Goal: Task Accomplishment & Management: Use online tool/utility

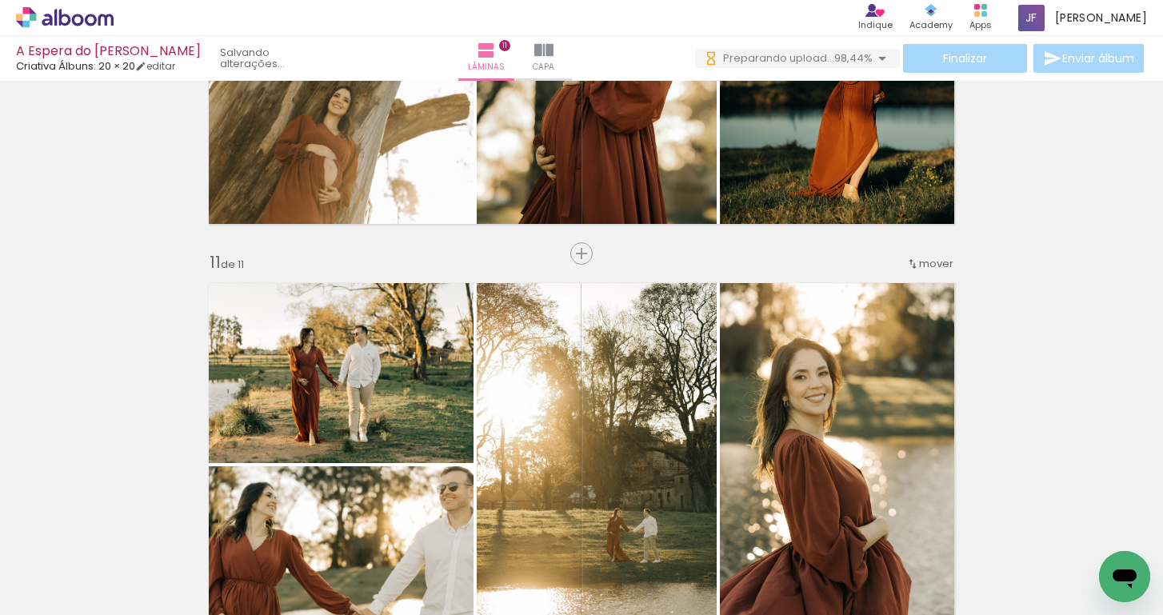
scroll to position [4076, 0]
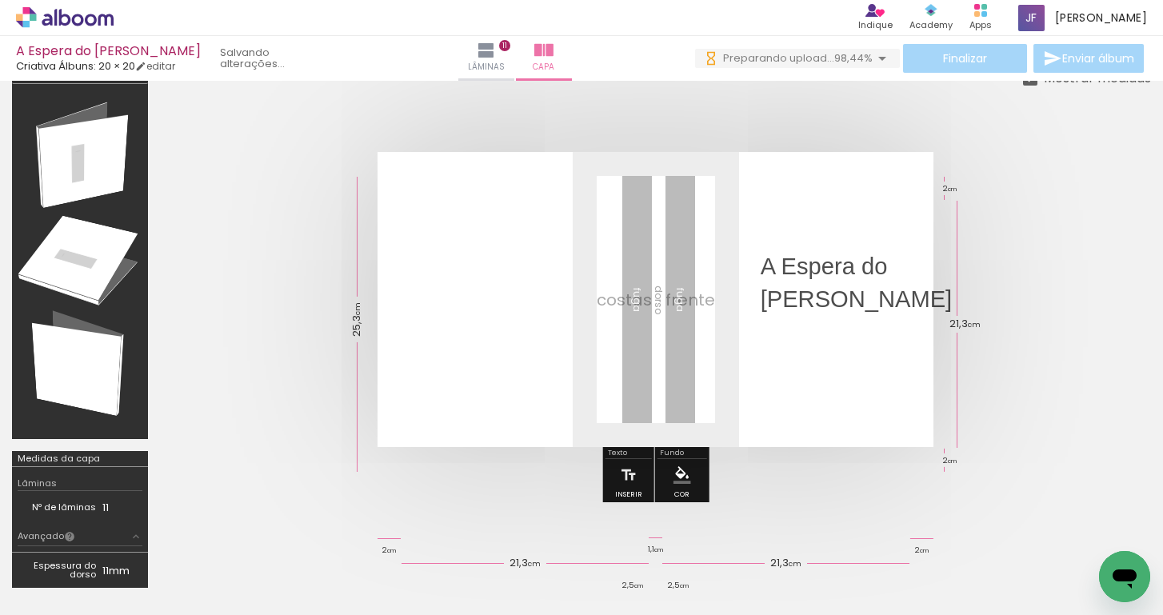
scroll to position [80, 0]
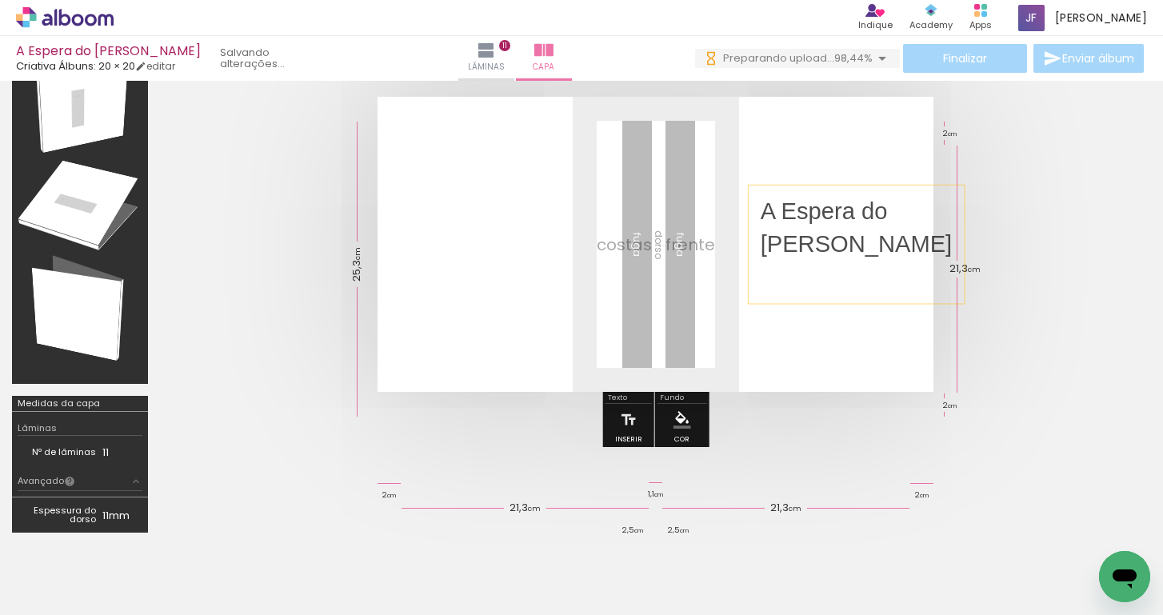
click at [848, 228] on p "Enrico" at bounding box center [856, 244] width 192 height 33
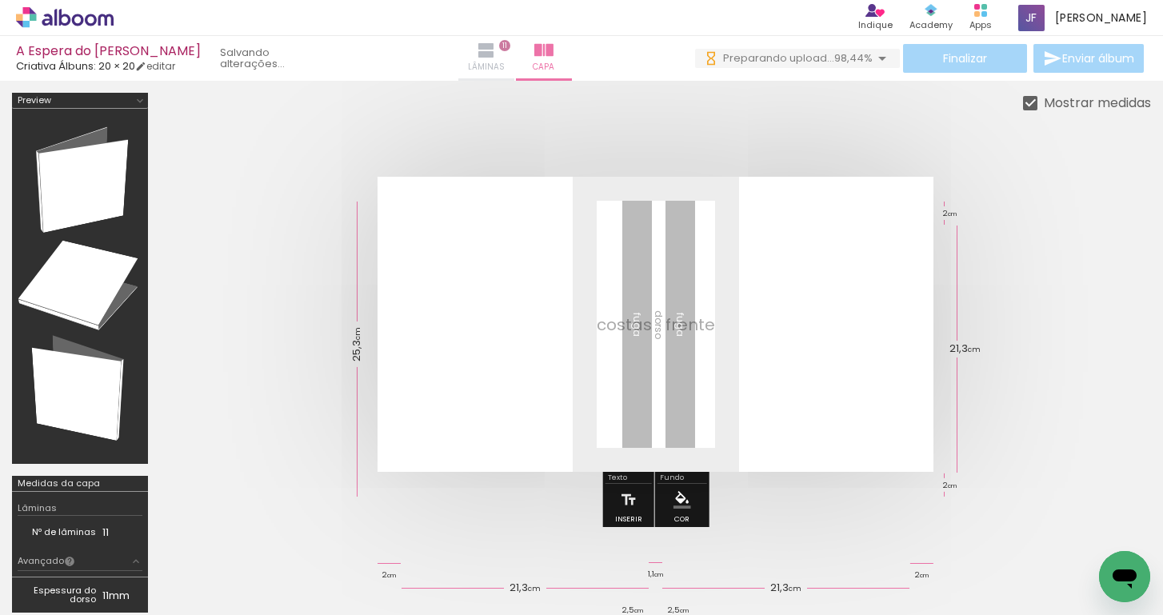
scroll to position [0, 0]
click at [496, 55] on iron-icon at bounding box center [486, 50] width 19 height 19
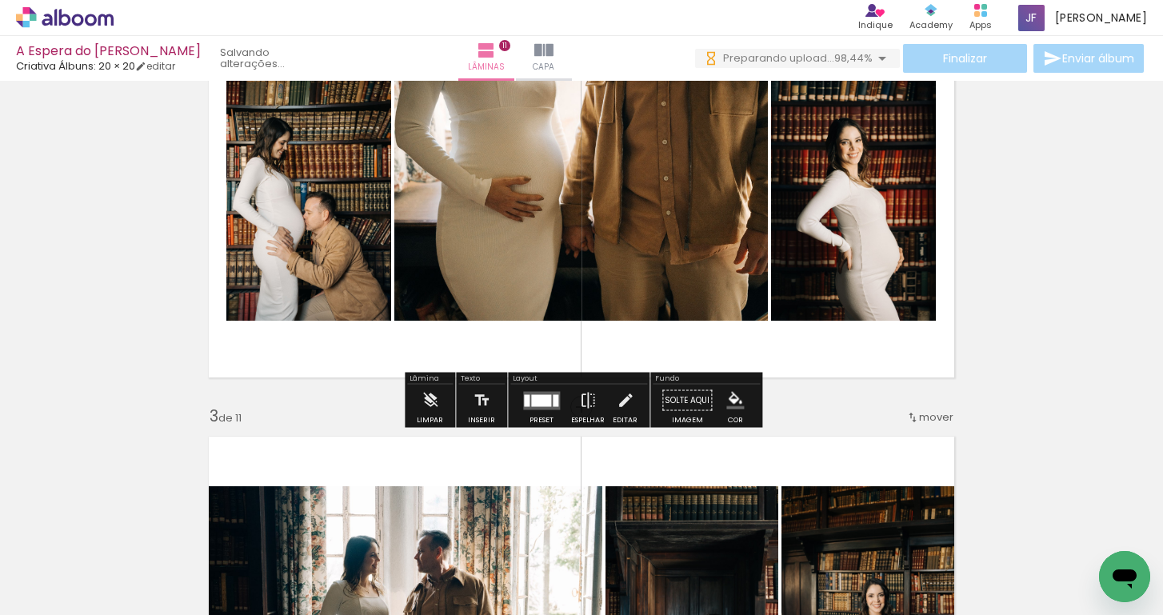
scroll to position [545, 0]
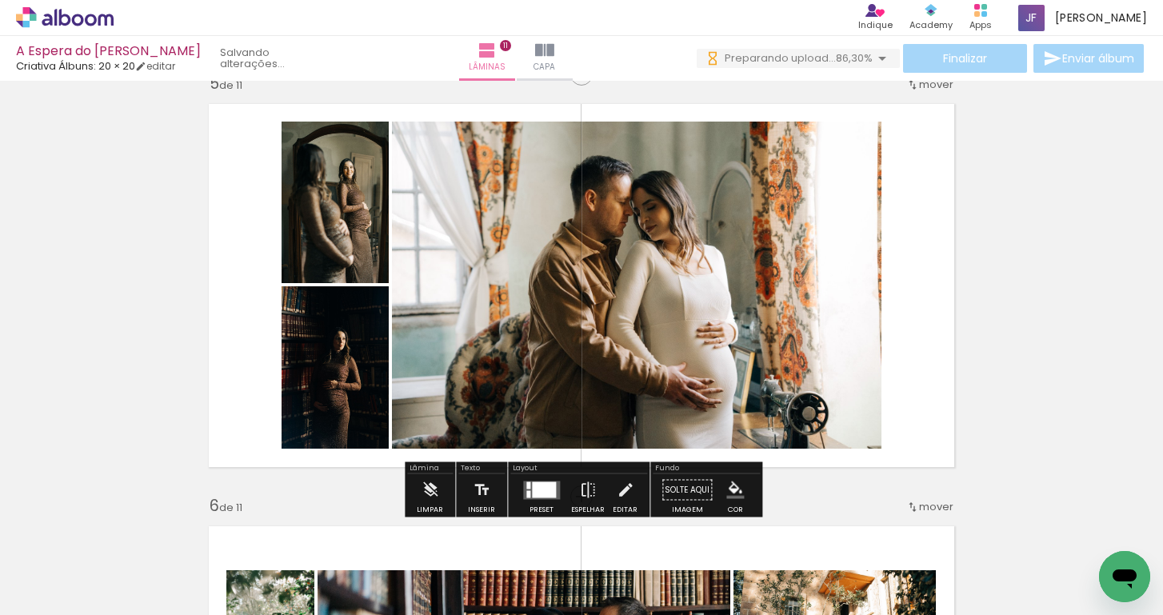
scroll to position [1723, 0]
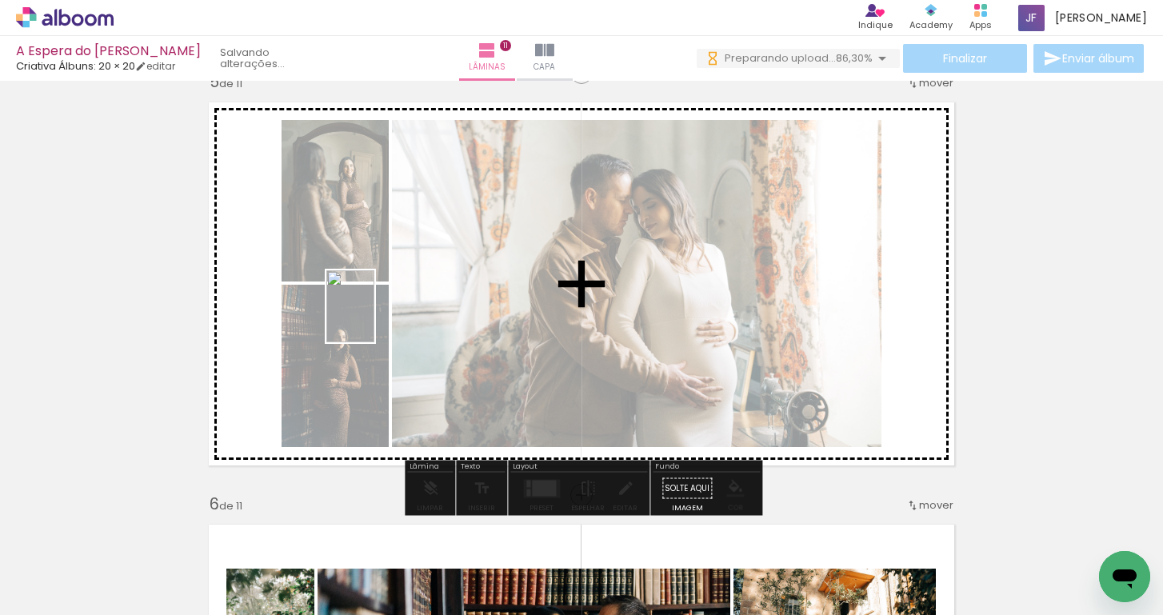
drag, startPoint x: 1027, startPoint y: 557, endPoint x: 349, endPoint y: 311, distance: 721.9
click at [349, 311] on quentale-workspace at bounding box center [581, 307] width 1163 height 615
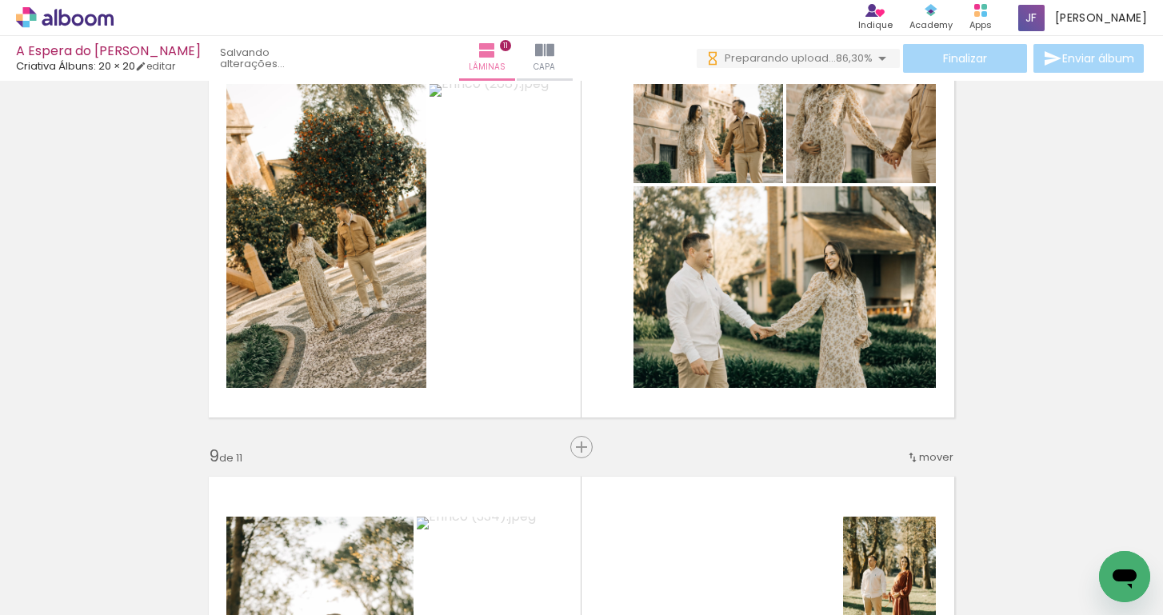
scroll to position [3039, 0]
